Goal: Task Accomplishment & Management: Complete application form

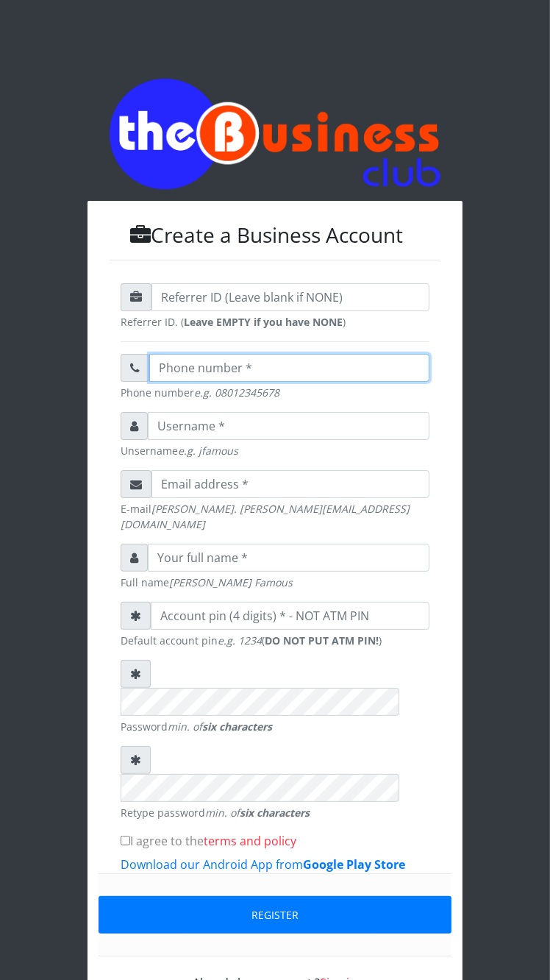
click at [197, 377] on input "text" at bounding box center [289, 368] width 280 height 28
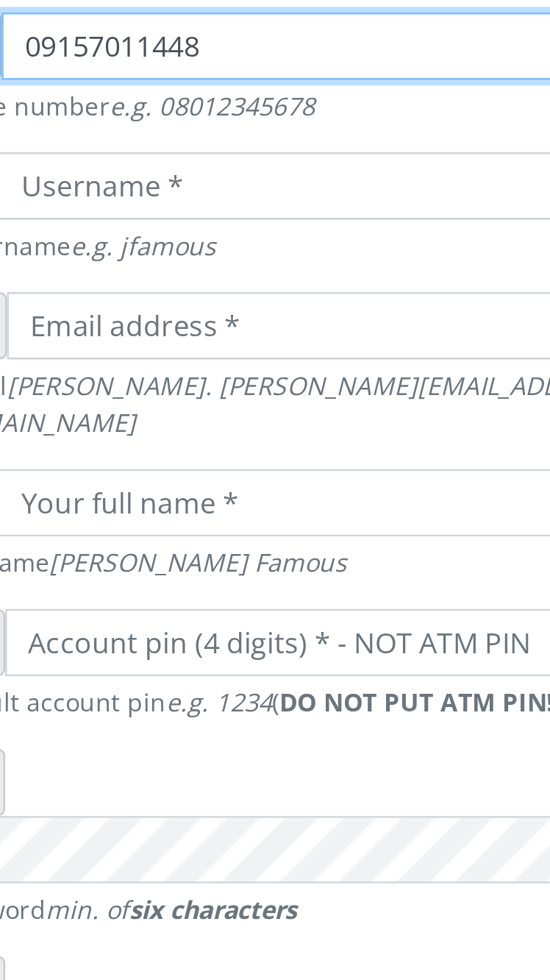
type input "09157011448"
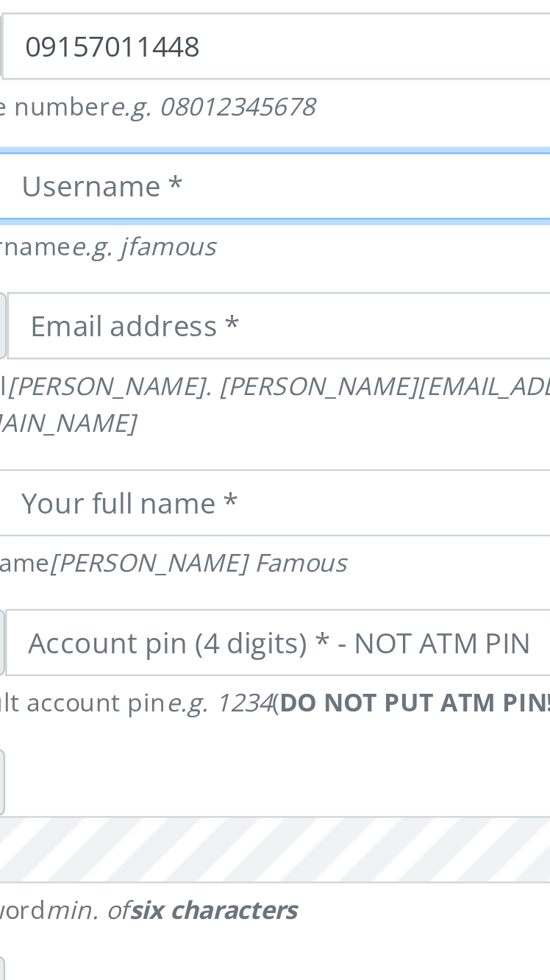
click at [182, 434] on input "text" at bounding box center [289, 426] width 282 height 28
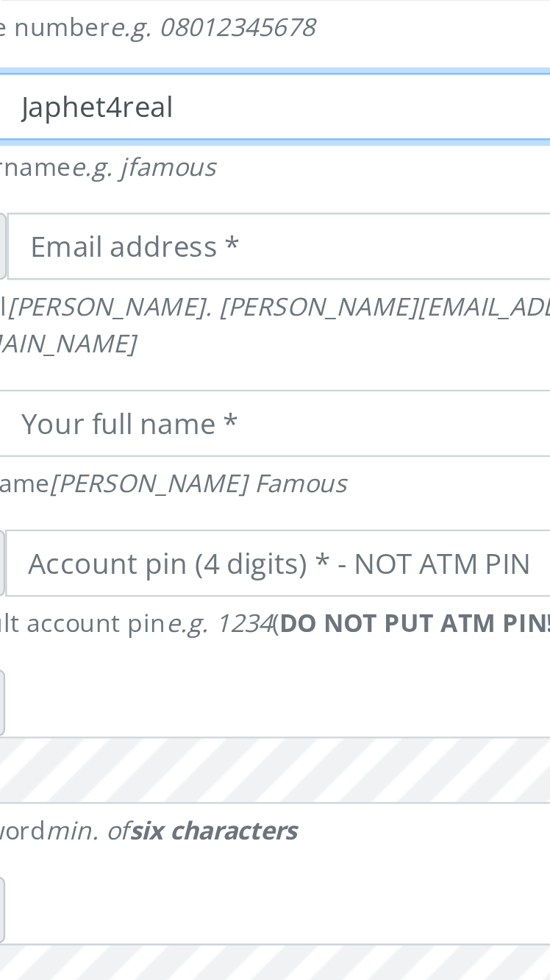
type input "Japhet4real"
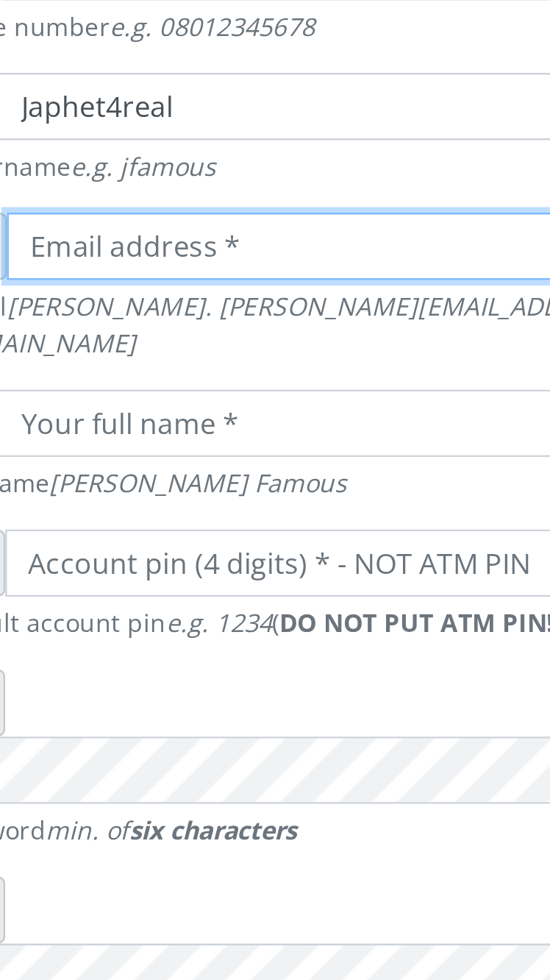
click at [196, 487] on input "email" at bounding box center [291, 484] width 278 height 28
type input "ioriorbaver@gmail.com"
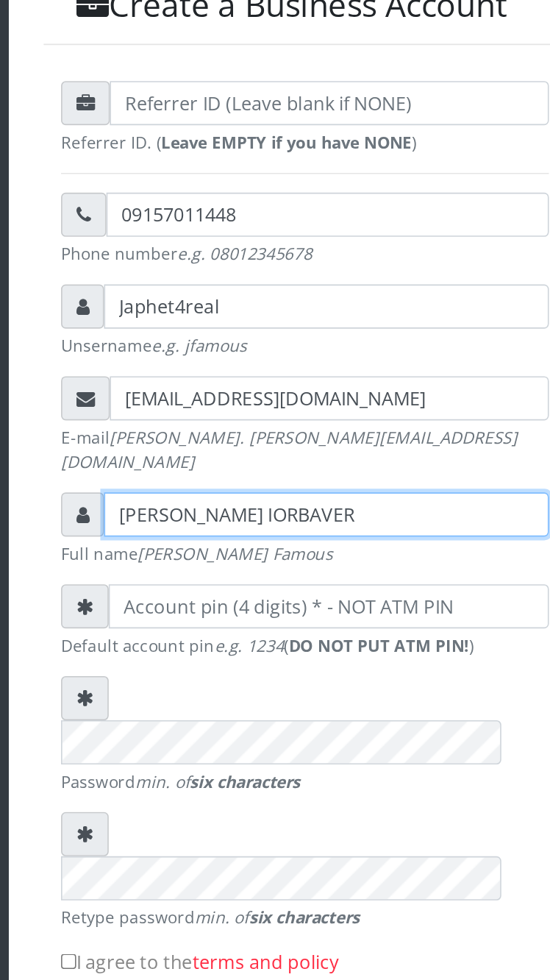
click at [372, 559] on input "JAPHET IORHEMBA IORBAVER" at bounding box center [289, 558] width 282 height 28
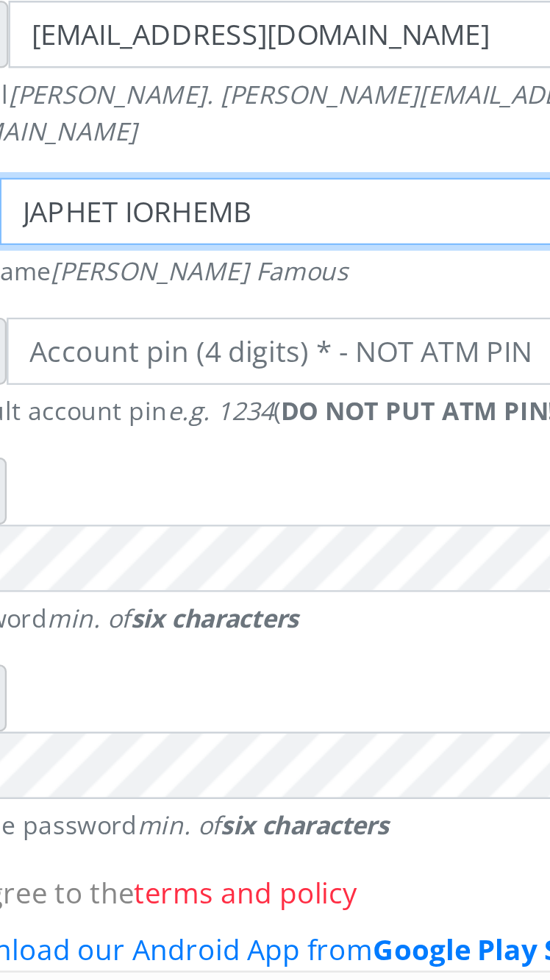
type input "JAPHET"
type input "JAPHET IORHEMBA IORBAVER"
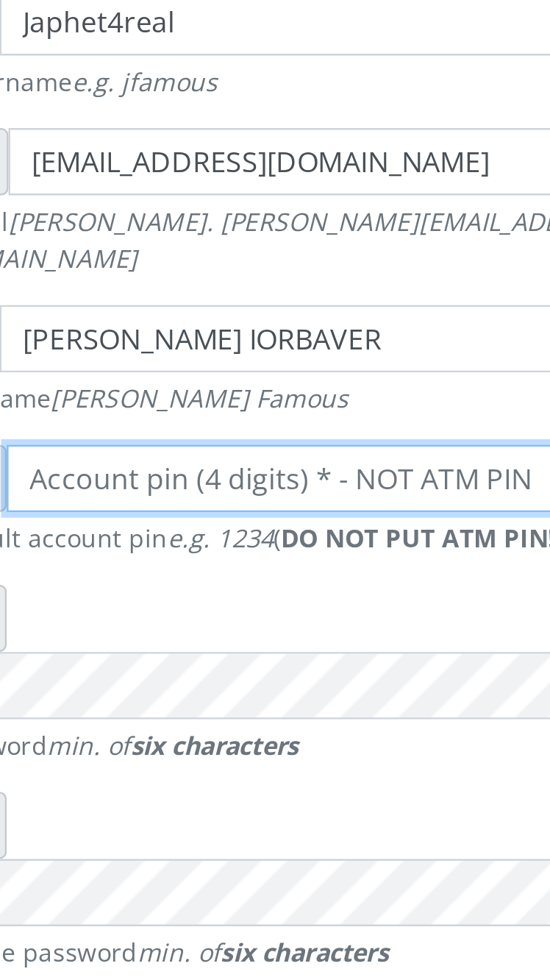
click at [188, 616] on input "number" at bounding box center [290, 616] width 279 height 28
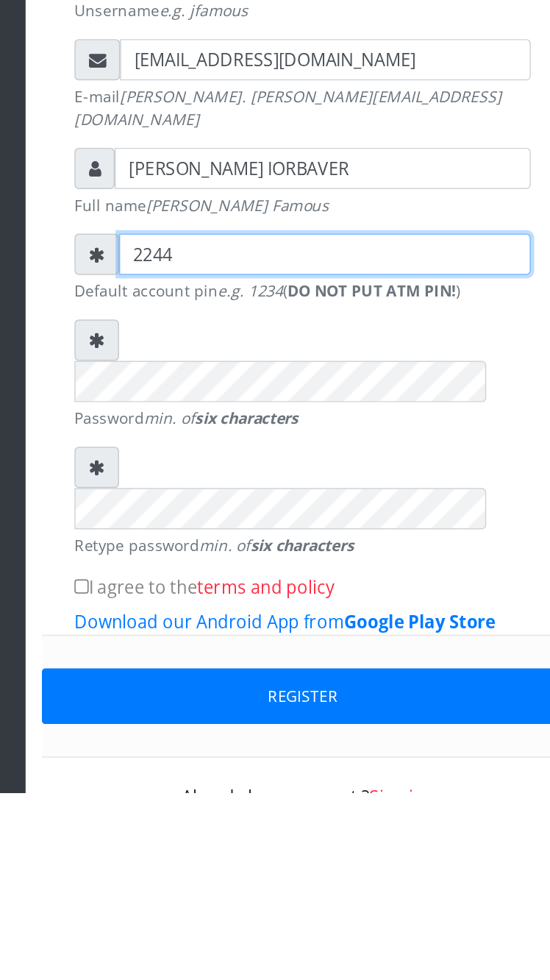
type input "2244"
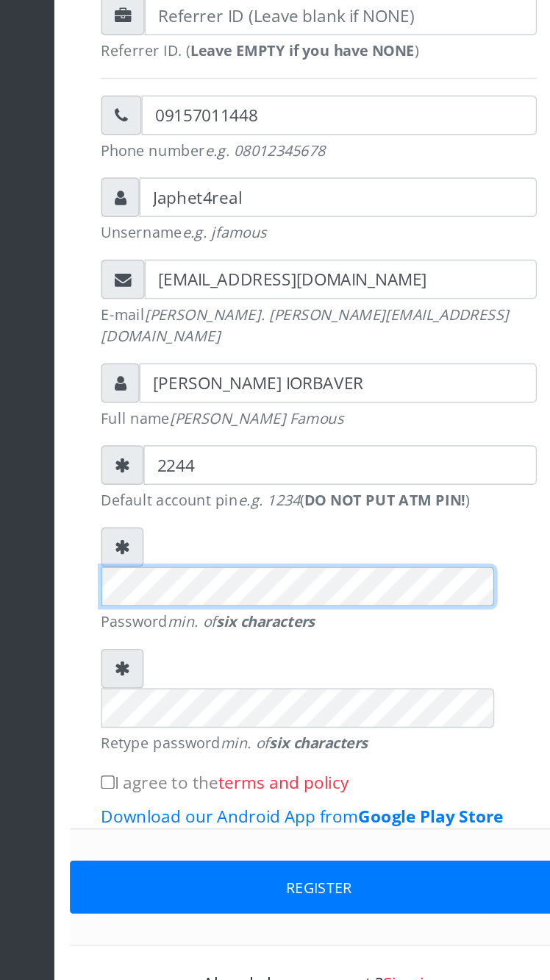
scroll to position [1, 0]
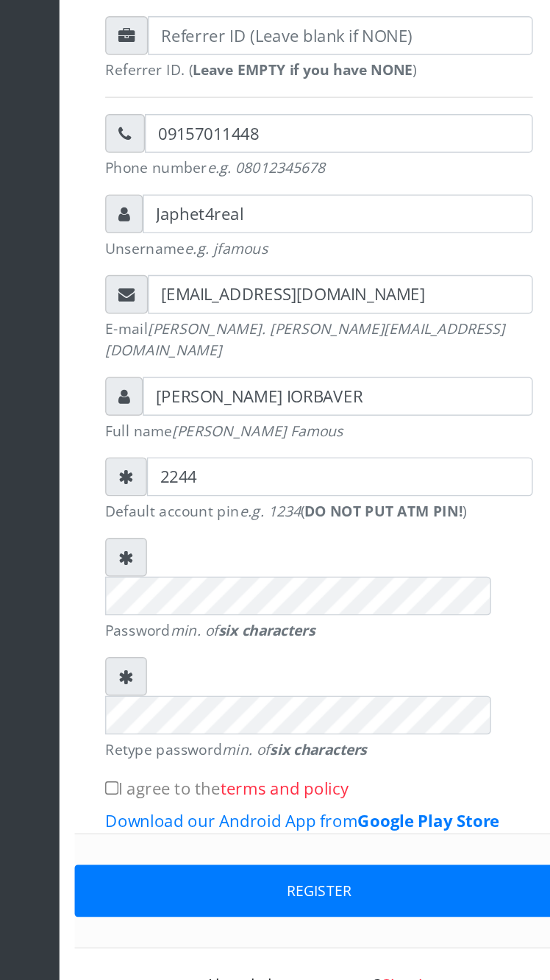
click at [132, 667] on icon at bounding box center [135, 673] width 11 height 12
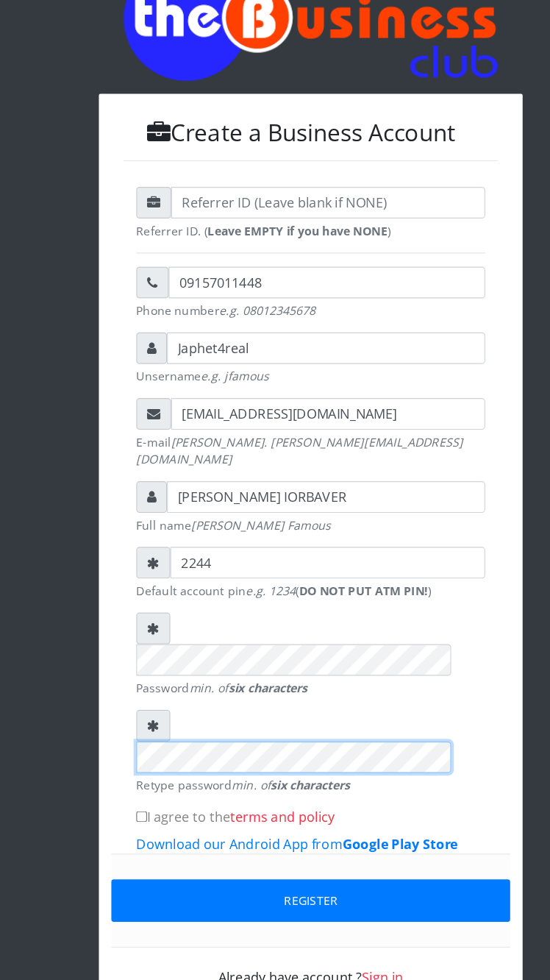
scroll to position [5, 0]
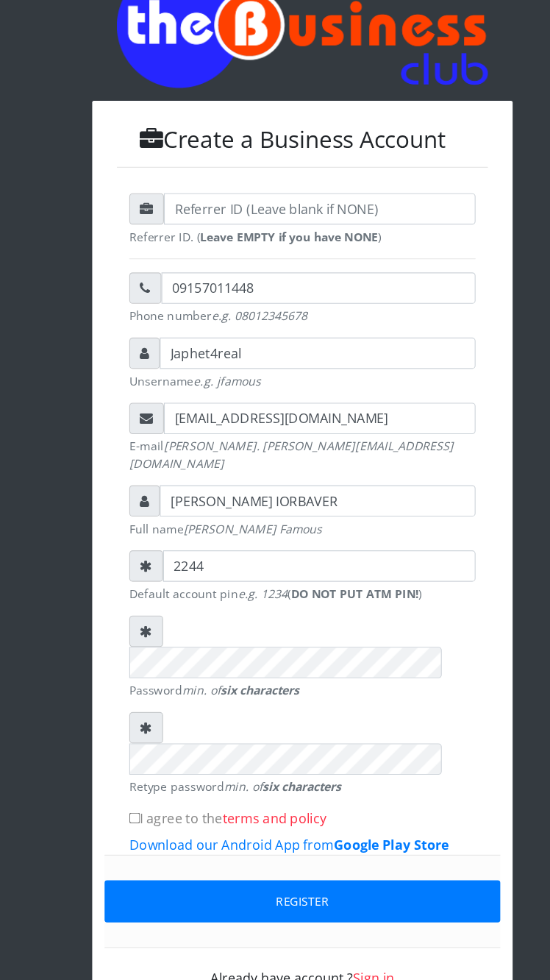
click at [126, 830] on input "I agree to the terms and policy" at bounding box center [126, 835] width 10 height 10
checkbox input "true"
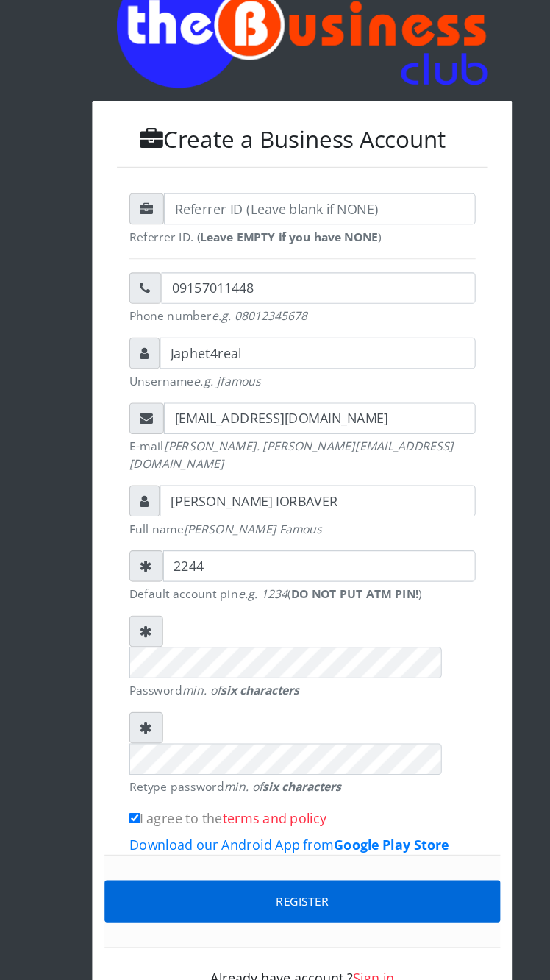
click at [363, 891] on button "Register" at bounding box center [275, 910] width 353 height 38
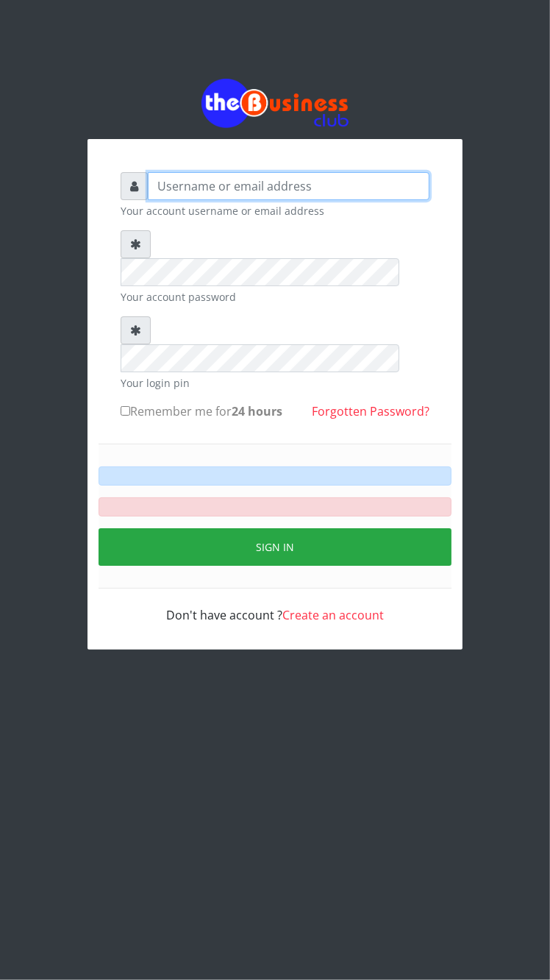
click at [371, 189] on input "text" at bounding box center [289, 186] width 282 height 28
type input "Japhet4real"
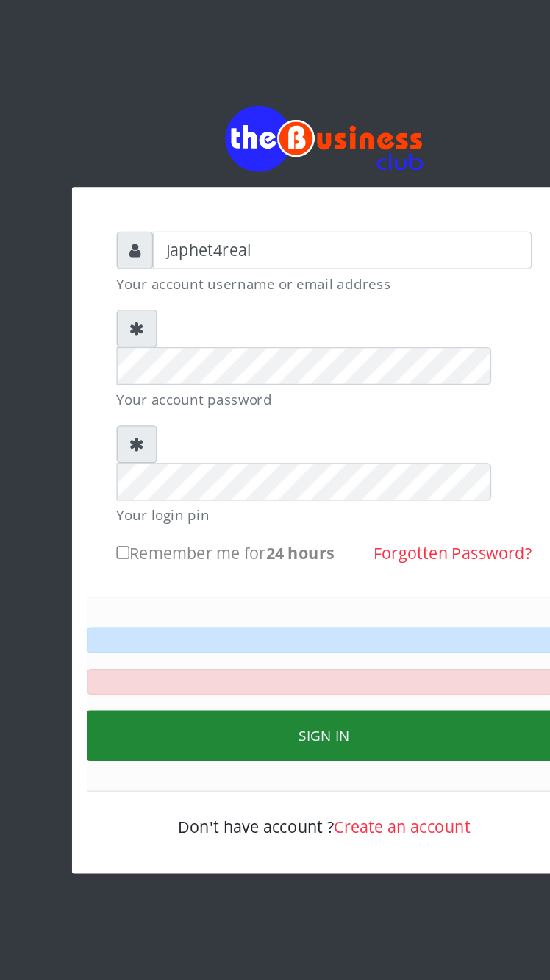
click at [331, 528] on button "Sign in" at bounding box center [275, 547] width 353 height 38
click at [295, 528] on button "Sign in" at bounding box center [275, 547] width 353 height 38
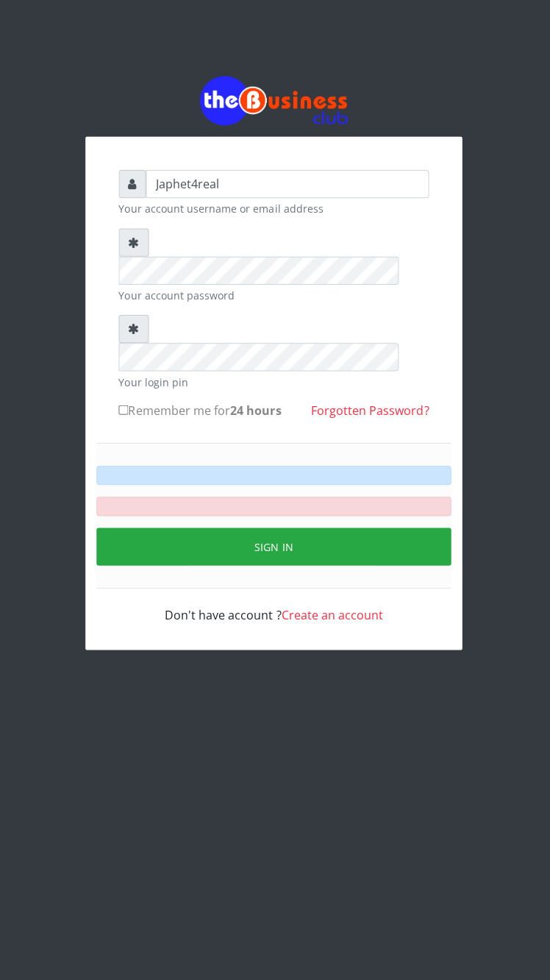
click at [126, 406] on input "Remember me for 24 hours" at bounding box center [126, 411] width 10 height 10
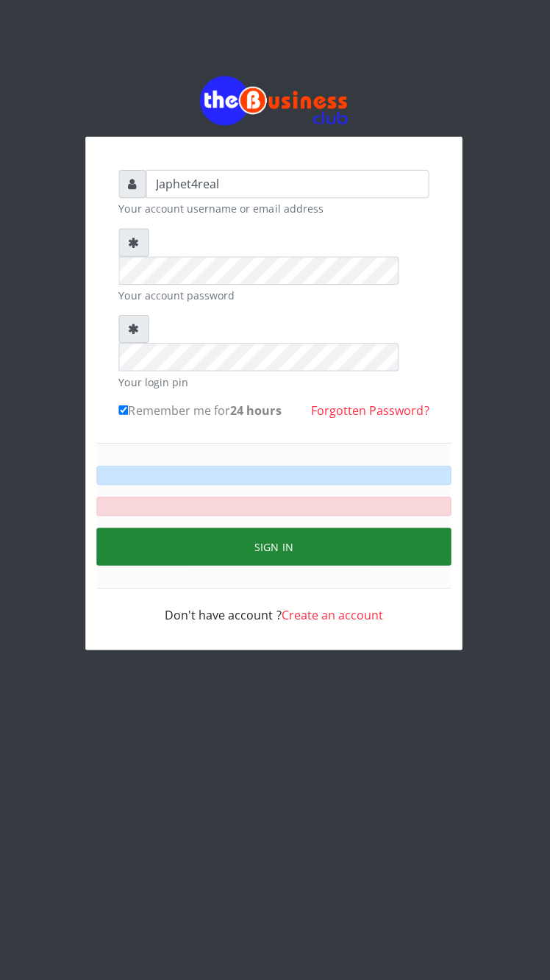
click at [373, 528] on button "Sign in" at bounding box center [275, 547] width 353 height 38
click at [215, 528] on button "Sign in" at bounding box center [275, 547] width 353 height 38
click at [193, 528] on button "Sign in" at bounding box center [275, 547] width 353 height 38
click at [203, 528] on button "Sign in" at bounding box center [275, 547] width 353 height 38
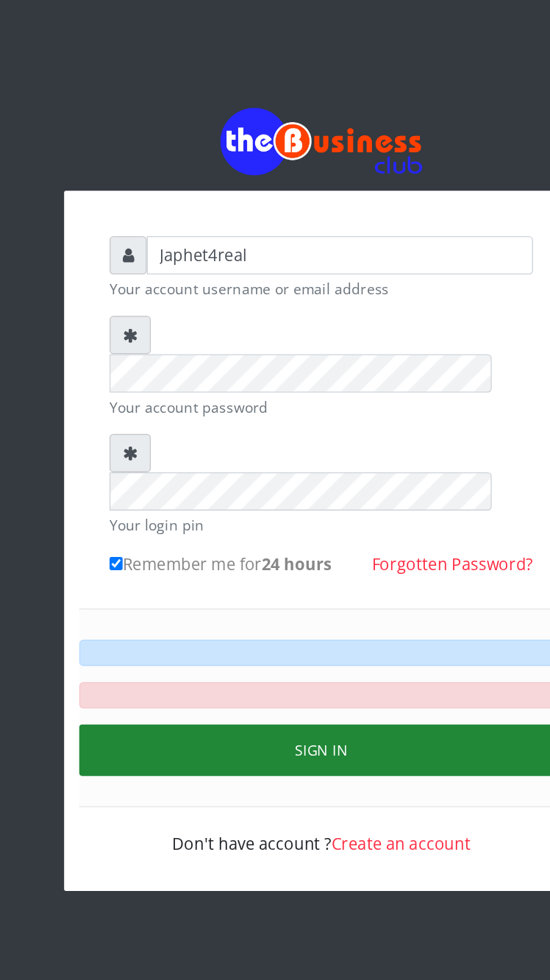
click at [338, 528] on button "Sign in" at bounding box center [275, 547] width 353 height 38
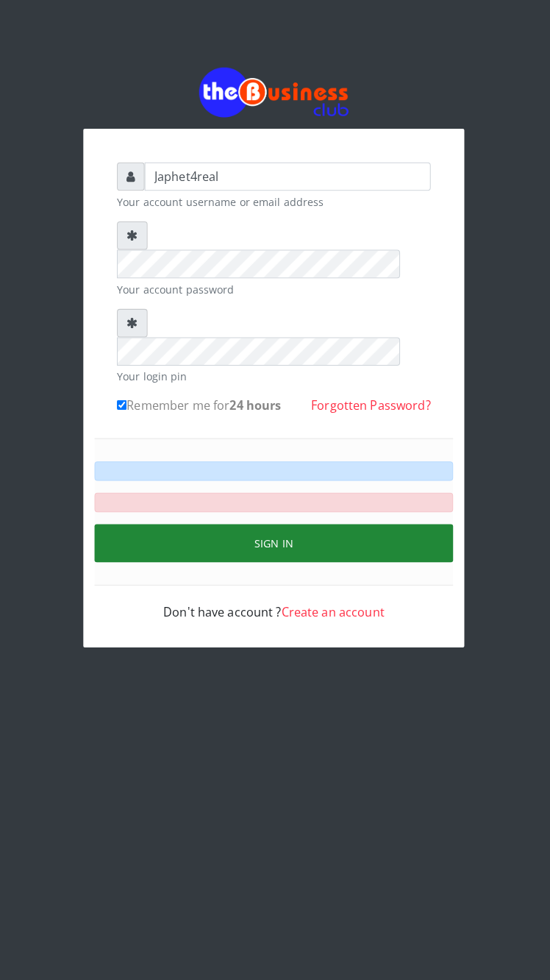
click at [380, 528] on button "Sign in" at bounding box center [275, 547] width 353 height 38
click at [385, 528] on button "Sign in" at bounding box center [275, 547] width 353 height 38
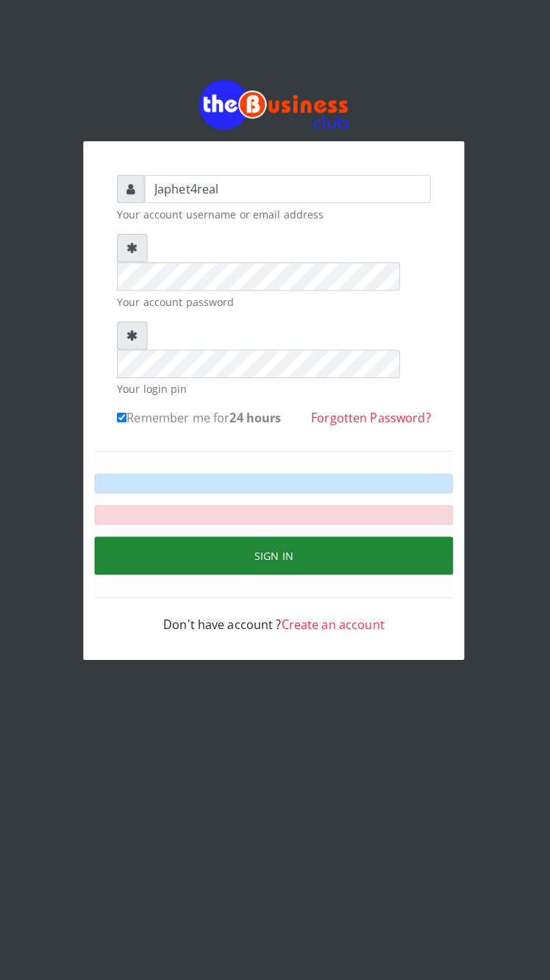
click at [343, 528] on button "Sign in" at bounding box center [275, 547] width 353 height 38
click at [345, 528] on button "Sign in" at bounding box center [275, 547] width 353 height 38
click at [222, 528] on button "Sign in" at bounding box center [275, 547] width 353 height 38
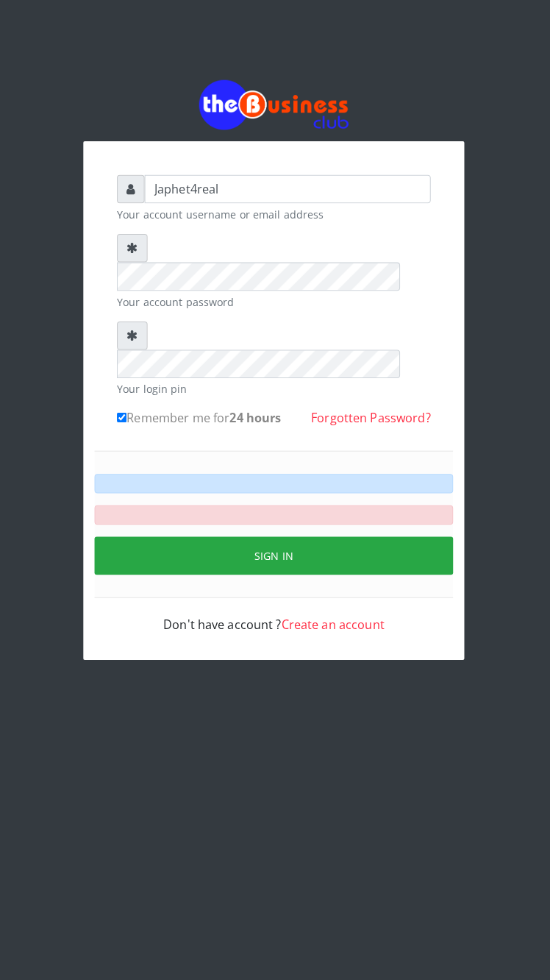
click at [179, 402] on label "Remember me for 24 hours" at bounding box center [202, 411] width 162 height 18
click at [130, 406] on input "Remember me for 24 hours" at bounding box center [126, 411] width 10 height 10
click at [125, 406] on input "Remember me for 24 hours" at bounding box center [126, 411] width 10 height 10
checkbox input "true"
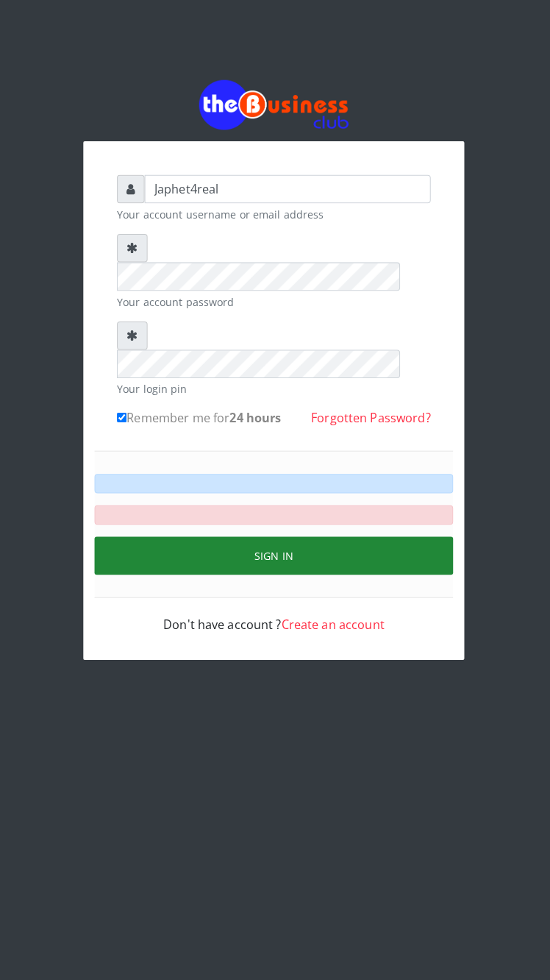
click at [202, 528] on button "Sign in" at bounding box center [275, 547] width 353 height 38
click at [179, 528] on button "Sign in" at bounding box center [275, 547] width 353 height 38
click at [193, 528] on button "Sign in" at bounding box center [275, 547] width 353 height 38
click at [197, 528] on button "Sign in" at bounding box center [275, 547] width 353 height 38
click at [297, 528] on button "Sign in" at bounding box center [275, 547] width 353 height 38
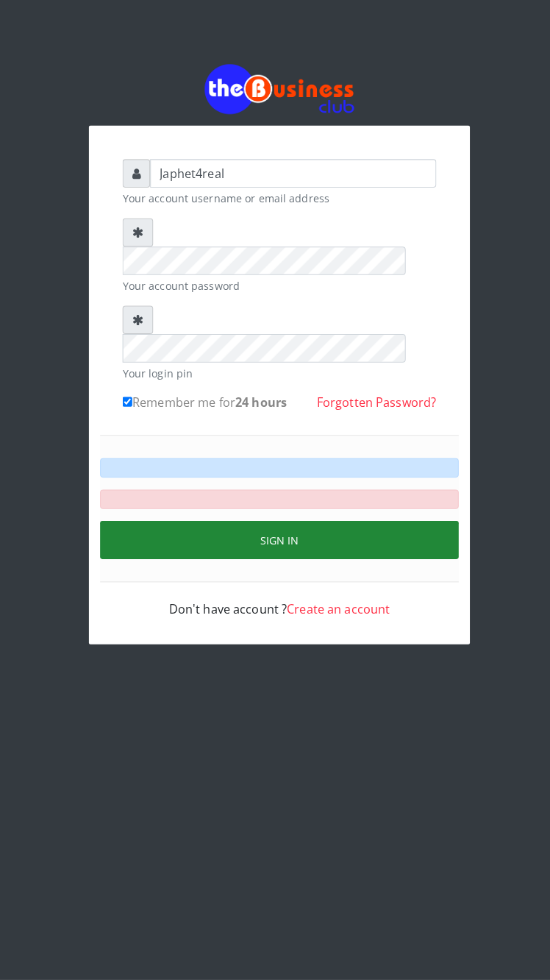
click at [324, 528] on button "Sign in" at bounding box center [275, 547] width 353 height 38
click at [312, 528] on button "Sign in" at bounding box center [275, 547] width 353 height 38
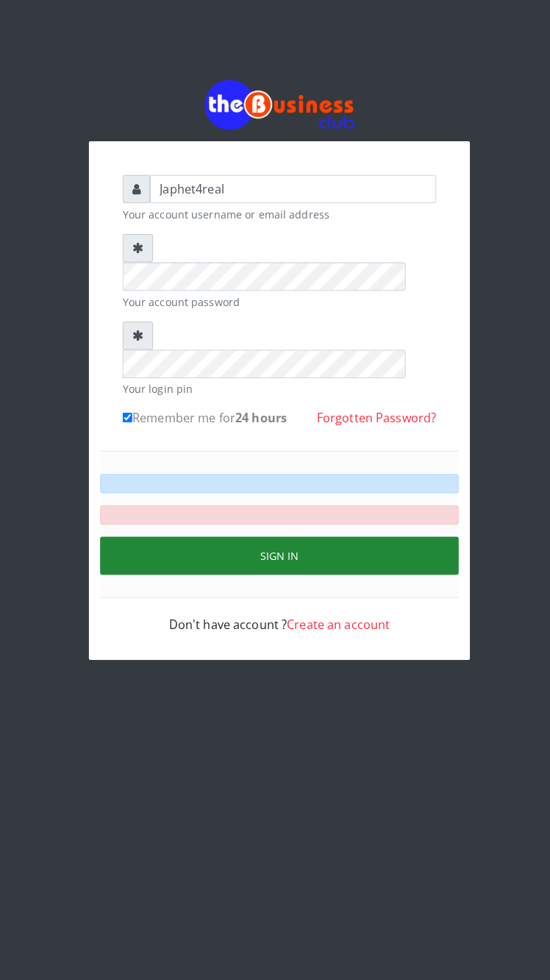
click at [229, 528] on button "Sign in" at bounding box center [275, 547] width 353 height 38
